Goal: Transaction & Acquisition: Purchase product/service

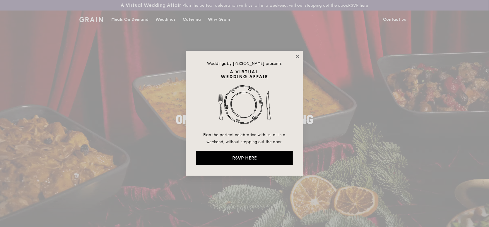
click at [297, 58] on icon at bounding box center [297, 56] width 3 height 3
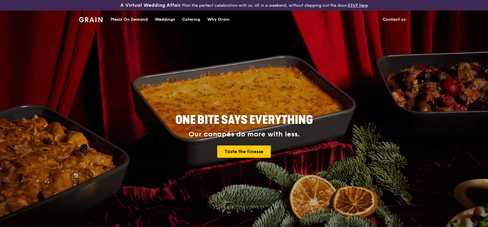
click at [182, 23] on div "Catering" at bounding box center [191, 20] width 18 height 18
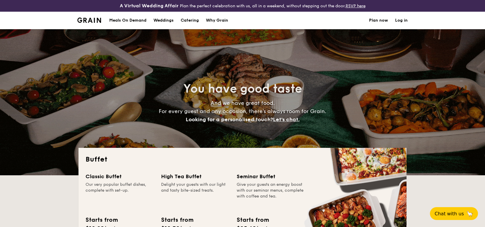
select select
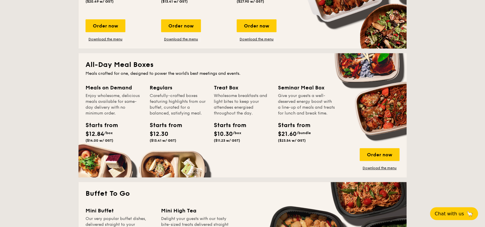
click at [85, 117] on div "Enjoy wholesome, delicious meals available for same-day delivery with no minimu…" at bounding box center [113, 104] width 57 height 23
click at [85, 130] on div "Starts from" at bounding box center [98, 125] width 26 height 9
click at [85, 117] on div "Enjoy wholesome, delicious meals available for same-day delivery with no minimu…" at bounding box center [113, 104] width 57 height 23
click at [85, 92] on div "Meals on Demand" at bounding box center [113, 88] width 57 height 8
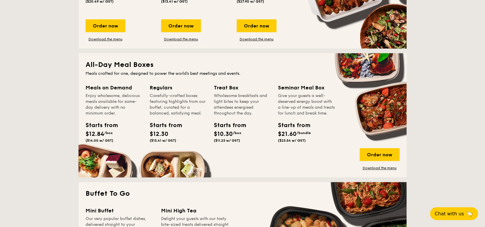
click at [85, 92] on div "Meals on Demand" at bounding box center [113, 88] width 57 height 8
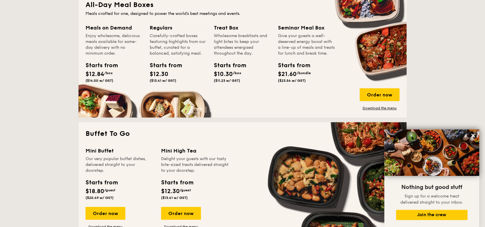
scroll to position [293, 0]
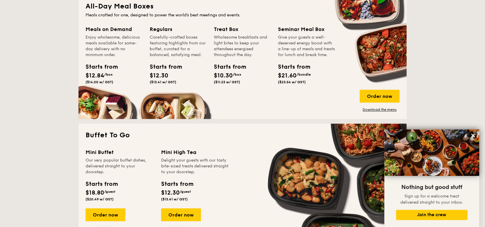
click at [85, 58] on div "Enjoy wholesome, delicious meals available for same-day delivery with no minimu…" at bounding box center [113, 46] width 57 height 23
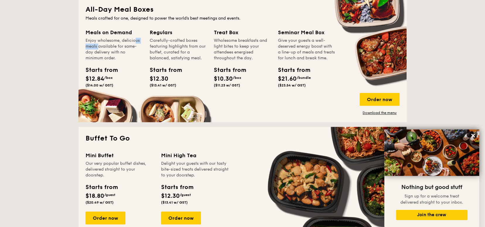
scroll to position [233, 0]
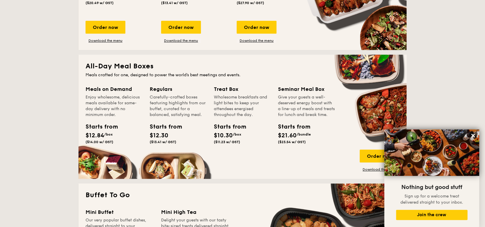
click at [78, 104] on div "All-Day Meal Boxes Meals crafted for one, designed to power the world's best me…" at bounding box center [242, 117] width 328 height 124
click at [85, 118] on div "Enjoy wholesome, delicious meals available for same-day delivery with no minimu…" at bounding box center [113, 106] width 57 height 23
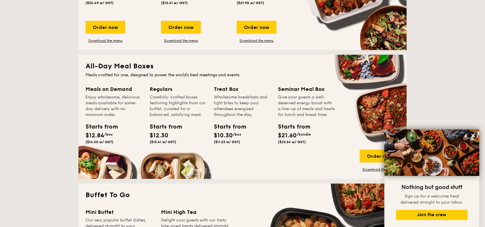
click at [85, 93] on div "Meals on Demand" at bounding box center [113, 89] width 57 height 8
click at [150, 71] on h2 "All-Day Meal Boxes" at bounding box center [242, 66] width 314 height 9
click at [320, 119] on div "Meals on Demand Enjoy wholesome, delicious meals available for same-day deliver…" at bounding box center [242, 128] width 314 height 87
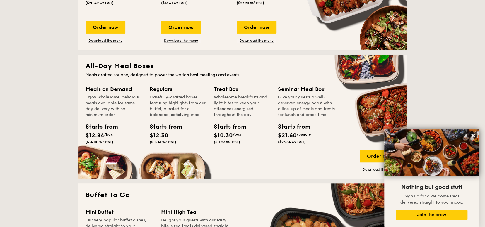
click at [338, 126] on div "Meals on Demand Enjoy wholesome, delicious meals available for same-day deliver…" at bounding box center [242, 128] width 314 height 87
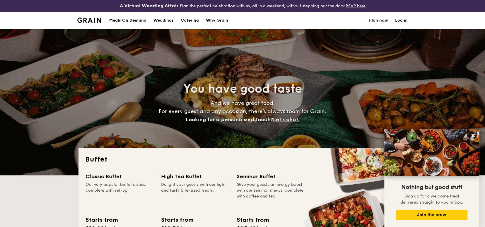
scroll to position [146, 0]
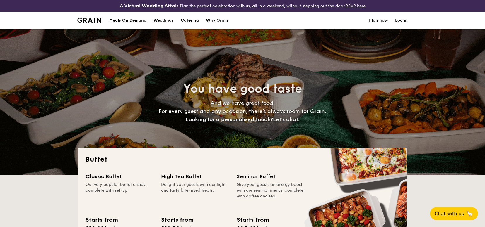
select select
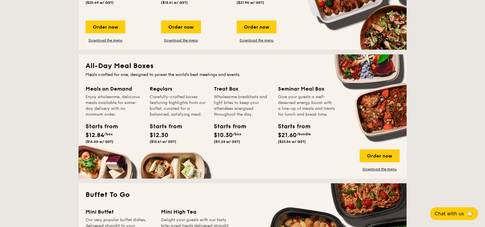
scroll to position [234, 0]
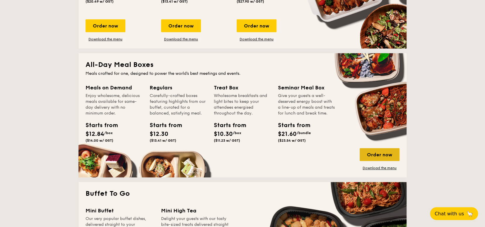
click at [399, 161] on div "Order now" at bounding box center [379, 154] width 40 height 13
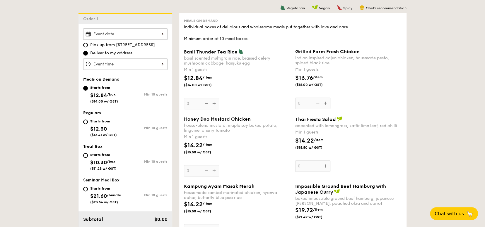
scroll to position [176, 0]
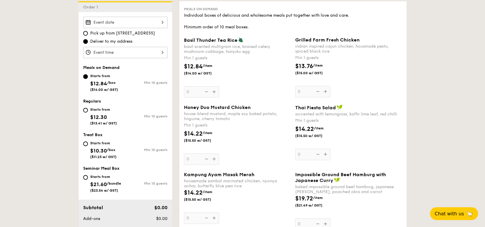
click at [83, 126] on div "Starts from $12.30 ($13.41 w/ GST)" at bounding box center [104, 115] width 42 height 19
click at [83, 113] on input "Starts from $12.30 ($13.41 w/ GST) Min 10 guests" at bounding box center [85, 110] width 5 height 5
radio input "true"
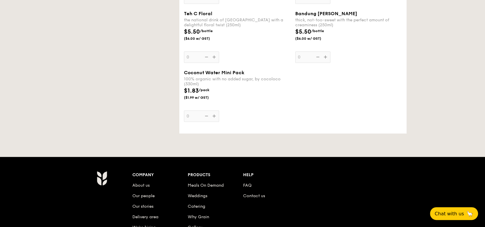
scroll to position [468, 0]
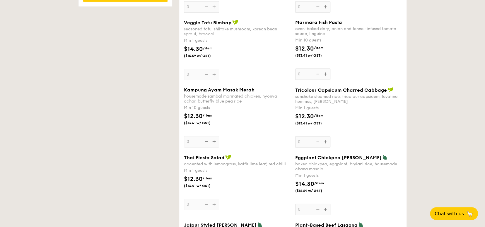
click at [319, 80] on div "Marinara Fish Pasta oven-baked dory, onion and fennel-infused tomato sauce, lin…" at bounding box center [348, 50] width 107 height 60
click at [319, 80] on input "0" at bounding box center [312, 73] width 35 height 11
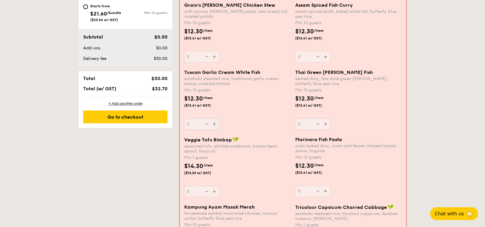
scroll to position [180, 0]
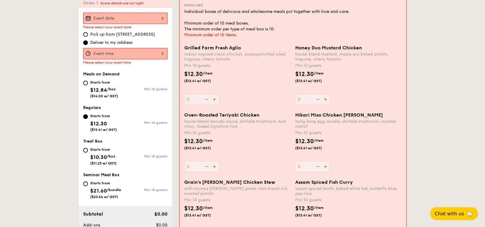
click at [215, 38] on div "Minimum order of 10 items." at bounding box center [292, 35] width 217 height 6
click at [93, 24] on div at bounding box center [125, 18] width 84 height 11
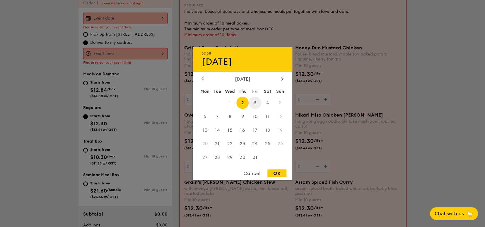
click at [252, 102] on span "3" at bounding box center [255, 103] width 13 height 13
drag, startPoint x: 277, startPoint y: 176, endPoint x: 256, endPoint y: 158, distance: 27.2
click at [277, 177] on div "OK" at bounding box center [276, 174] width 19 height 8
type input "Oct 03, 2025"
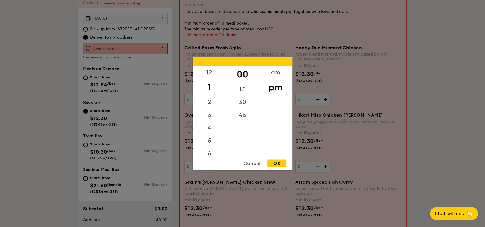
click at [83, 54] on div "12 1 2 3 4 5 6 7 8 9 10 11 00 15 30 45 am pm Cancel OK" at bounding box center [125, 48] width 84 height 11
click at [271, 162] on div "OK" at bounding box center [276, 164] width 19 height 8
type input "1:00PM"
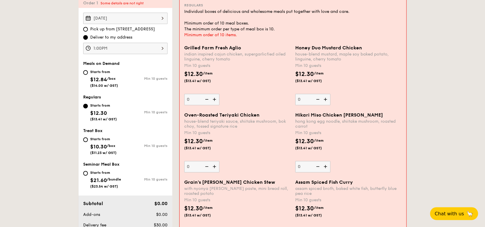
click at [210, 105] on img at bounding box center [214, 99] width 9 height 11
click at [184, 105] on input "0" at bounding box center [201, 99] width 35 height 11
type input "10"
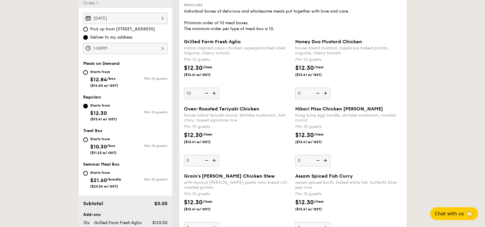
click at [181, 106] on div "Grilled Farm Fresh Aglio indian inspired cajun chicken, supergarlicfied oiled l…" at bounding box center [292, 72] width 222 height 67
click at [215, 84] on div "$12.30 /item ($13.41 w/ GST)" at bounding box center [236, 74] width 111 height 20
click at [215, 99] on input "10" at bounding box center [201, 93] width 35 height 11
click at [223, 84] on div "$12.30 /item ($13.41 w/ GST)" at bounding box center [236, 74] width 111 height 20
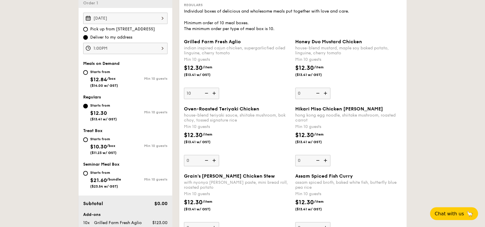
click at [219, 99] on input "10" at bounding box center [201, 93] width 35 height 11
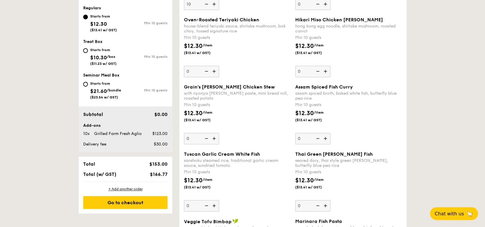
scroll to position [281, 0]
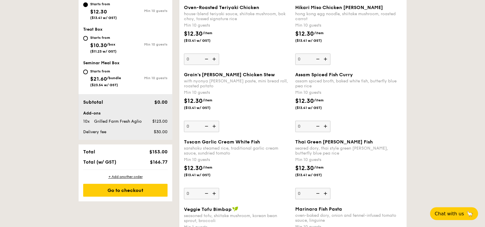
click at [210, 65] on img at bounding box center [214, 59] width 9 height 11
click at [184, 65] on input "0" at bounding box center [201, 59] width 35 height 11
type input "10"
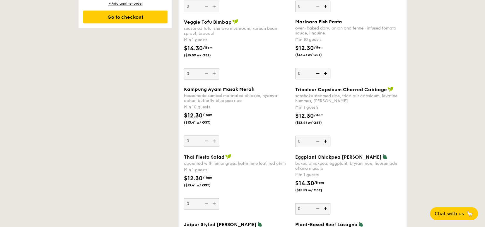
scroll to position [486, 0]
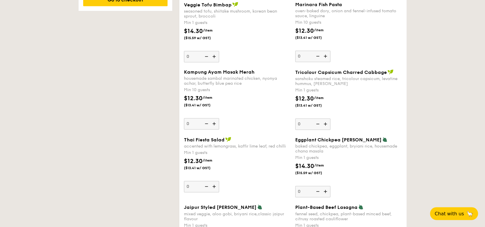
click at [329, 62] on img at bounding box center [325, 56] width 9 height 11
click at [329, 62] on input "0" at bounding box center [312, 56] width 35 height 11
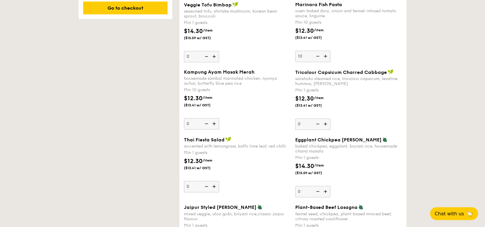
click at [404, 47] on div "$12.30 /item ($13.41 w/ GST)" at bounding box center [348, 37] width 111 height 20
click at [330, 62] on input "10" at bounding box center [312, 56] width 35 height 11
click at [332, 62] on div "Marinara Fish Pasta oven-baked dory, onion and fennel-infused tomato sauce, lin…" at bounding box center [348, 32] width 107 height 60
click at [330, 62] on input "10" at bounding box center [312, 56] width 35 height 11
click at [330, 62] on img at bounding box center [325, 56] width 9 height 11
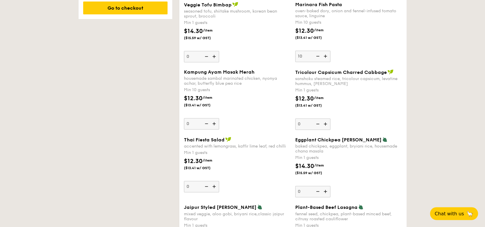
click at [330, 62] on input "10" at bounding box center [312, 56] width 35 height 11
click at [328, 62] on img at bounding box center [325, 56] width 9 height 11
click at [328, 62] on input "11" at bounding box center [312, 56] width 35 height 11
type input "12"
click at [377, 47] on div "$12.30 /item ($13.41 w/ GST)" at bounding box center [348, 37] width 111 height 20
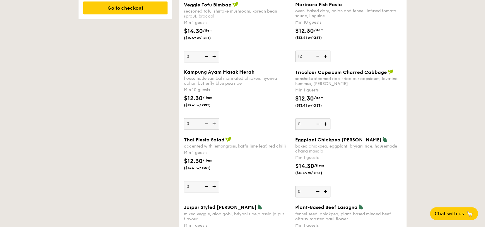
click at [330, 62] on input "12" at bounding box center [312, 56] width 35 height 11
